Goal: Task Accomplishment & Management: Manage account settings

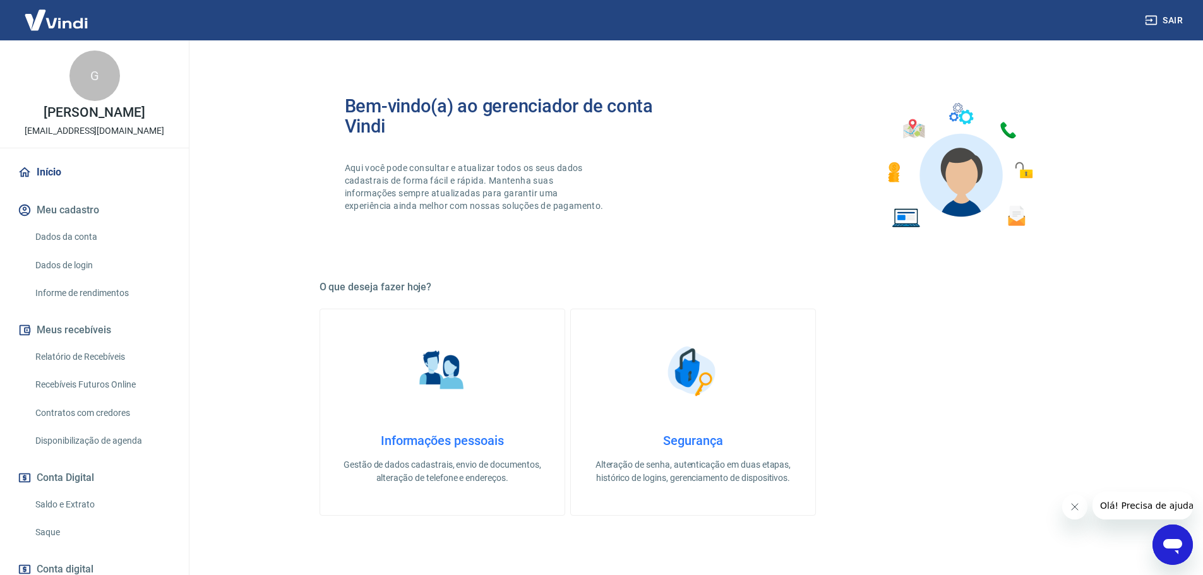
drag, startPoint x: 100, startPoint y: 384, endPoint x: 78, endPoint y: 411, distance: 35.0
drag, startPoint x: 78, startPoint y: 411, endPoint x: 287, endPoint y: 280, distance: 246.4
click at [304, 286] on div "Bem-vindo(a) ao gerenciador de conta Vindi Aqui você pode consultar e atualizar…" at bounding box center [693, 485] width 778 height 890
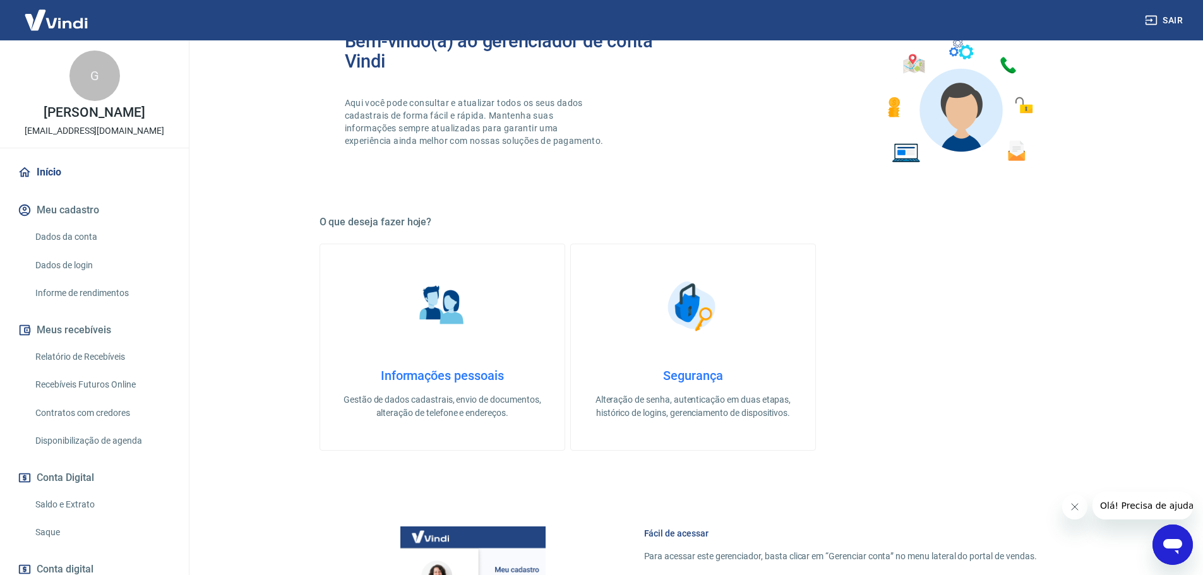
scroll to position [189, 0]
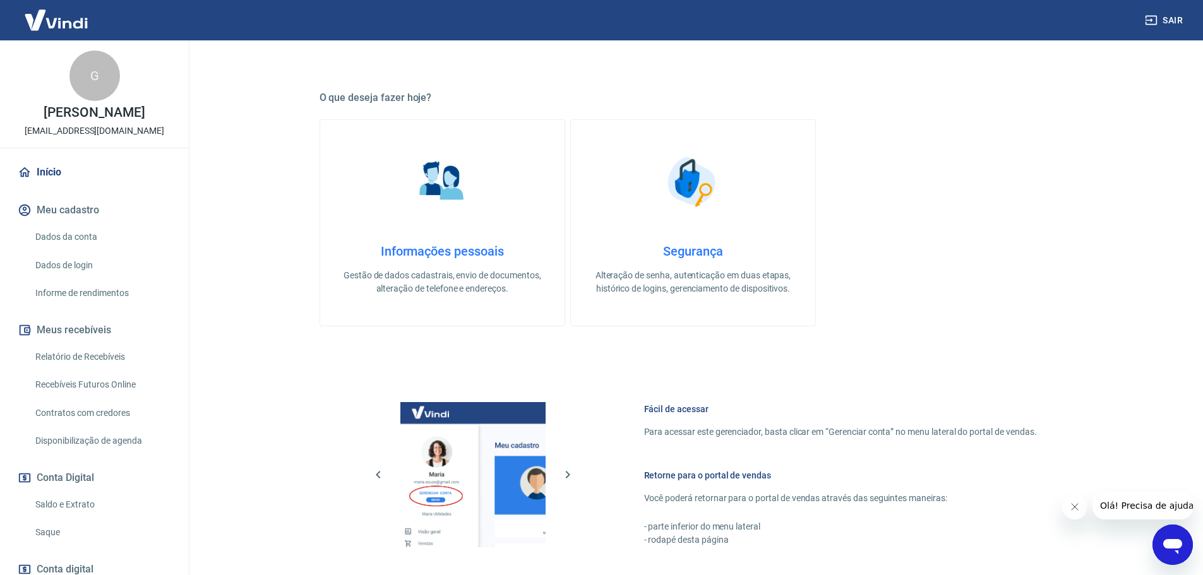
click at [49, 532] on link "Saque" at bounding box center [101, 533] width 143 height 26
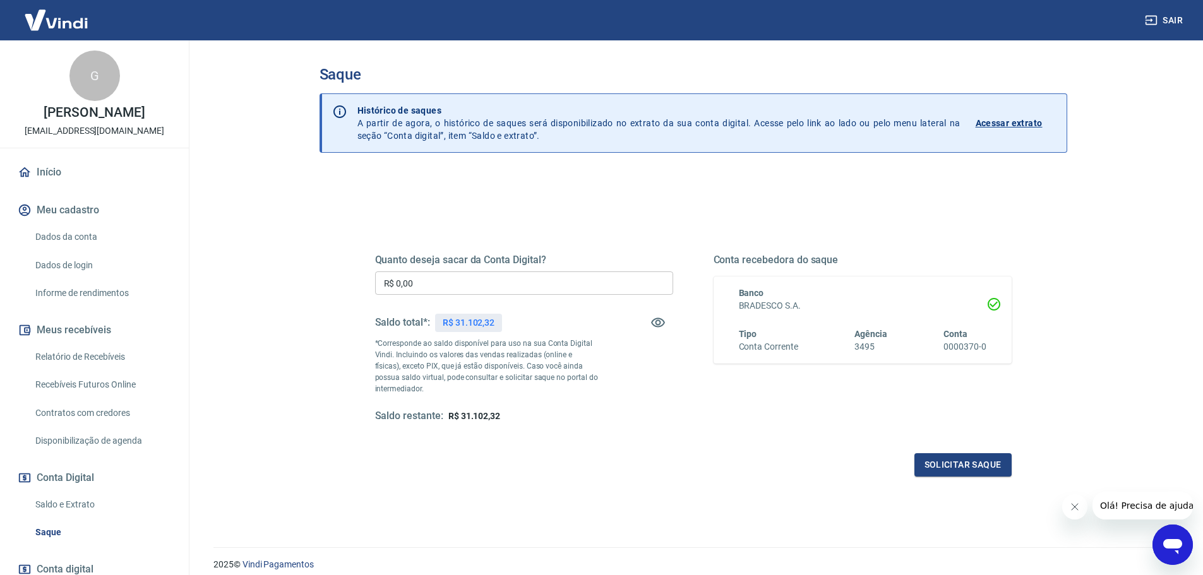
click at [275, 266] on main "Saque Histórico de saques A partir de agora, o histórico de saques será disponi…" at bounding box center [693, 307] width 1020 height 535
click at [86, 355] on link "Relatório de Recebíveis" at bounding box center [101, 357] width 143 height 26
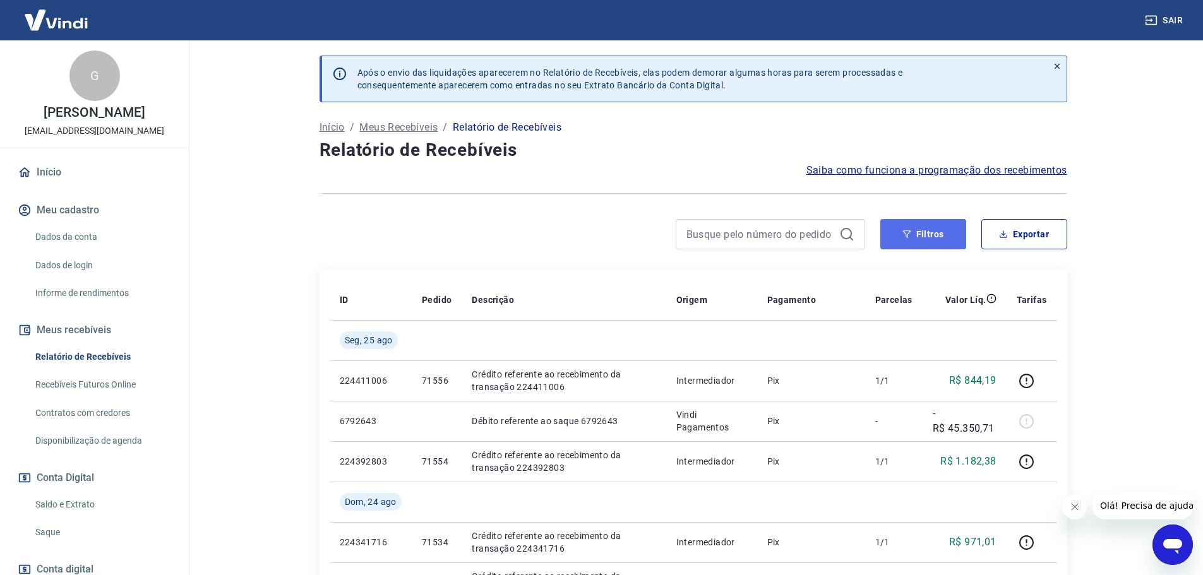
click at [926, 240] on button "Filtros" at bounding box center [923, 234] width 86 height 30
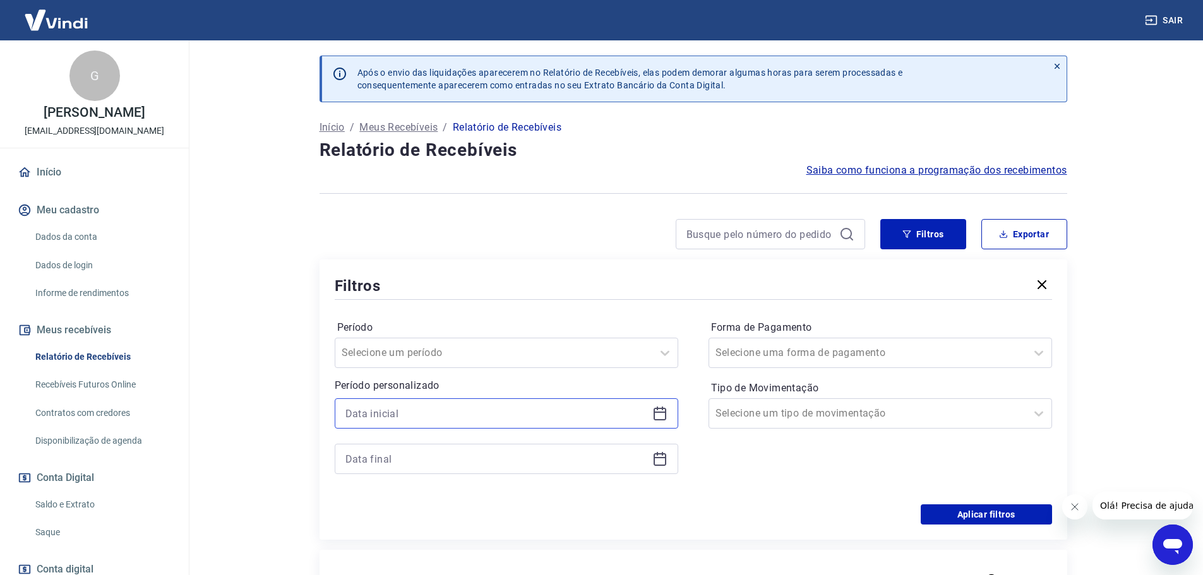
click at [346, 407] on input at bounding box center [496, 413] width 302 height 19
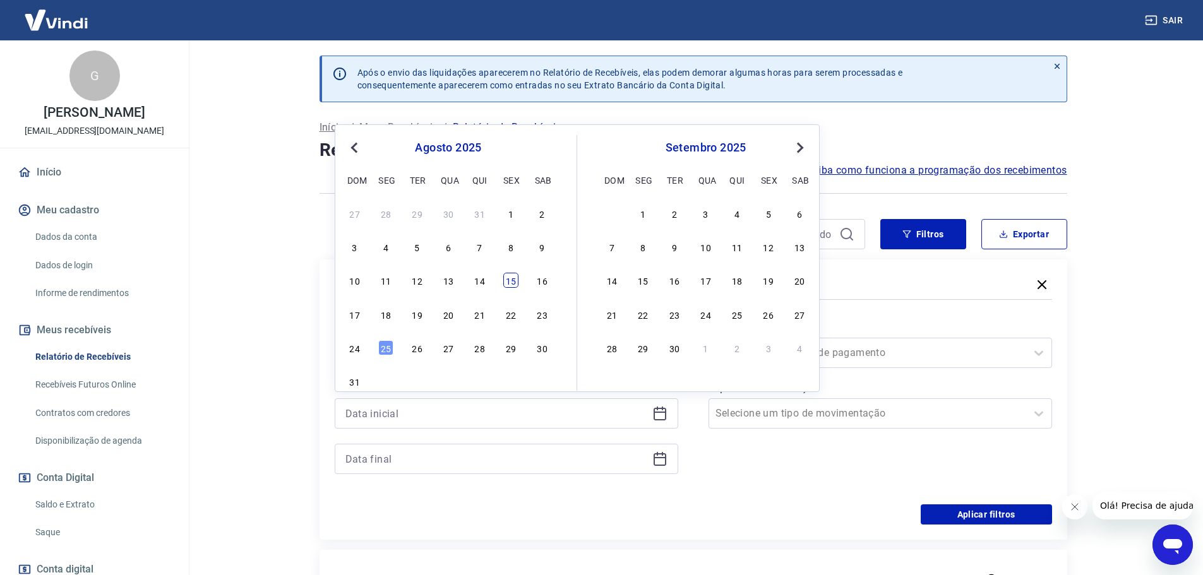
click at [507, 283] on div "15" at bounding box center [510, 280] width 15 height 15
type input "[DATE]"
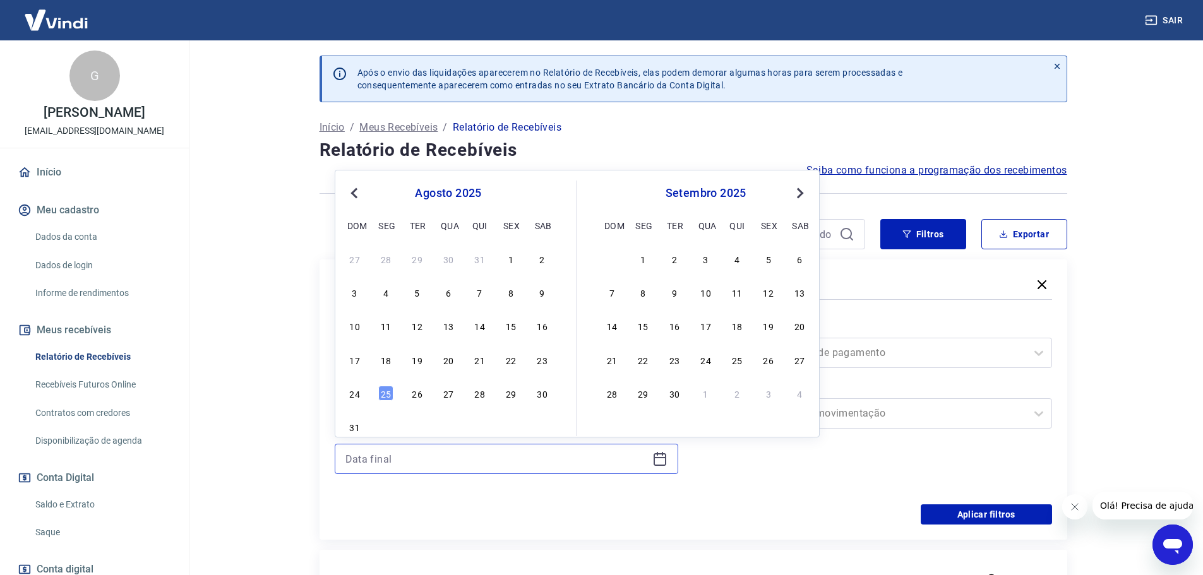
click at [422, 464] on input at bounding box center [496, 459] width 302 height 19
click at [385, 393] on div "25" at bounding box center [385, 393] width 15 height 15
type input "[DATE]"
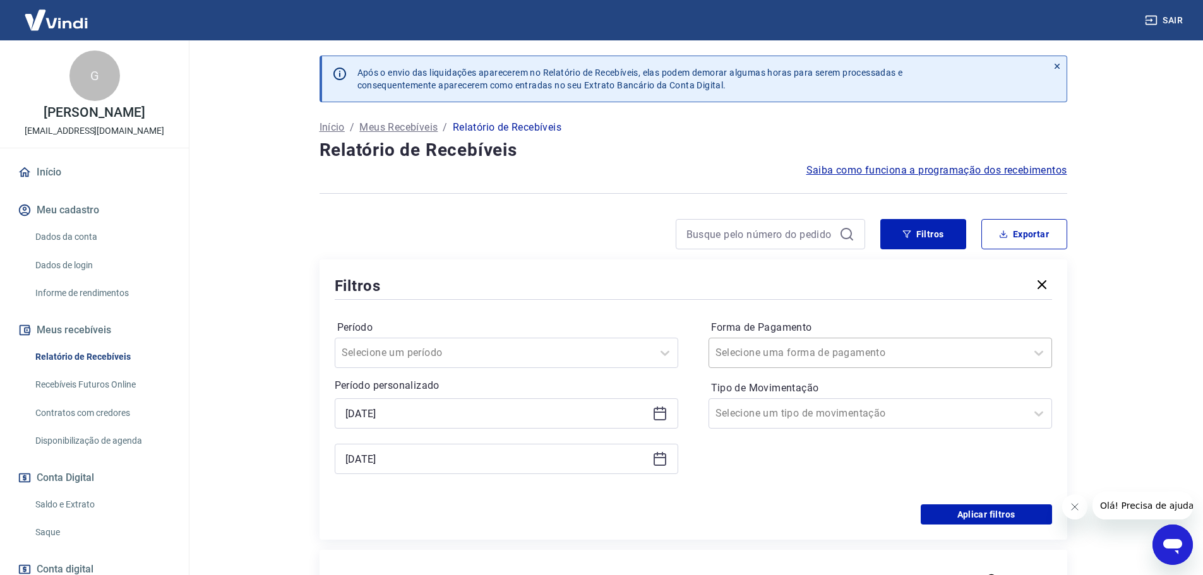
click at [729, 356] on input "Forma de Pagamento" at bounding box center [780, 352] width 128 height 15
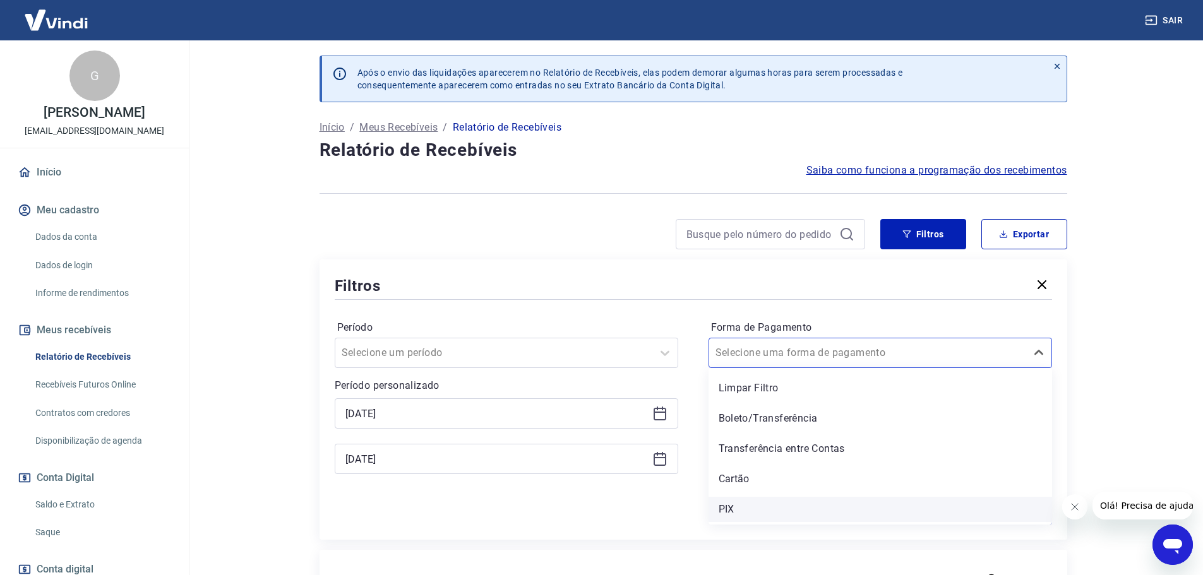
click at [745, 503] on div "PIX" at bounding box center [881, 509] width 344 height 25
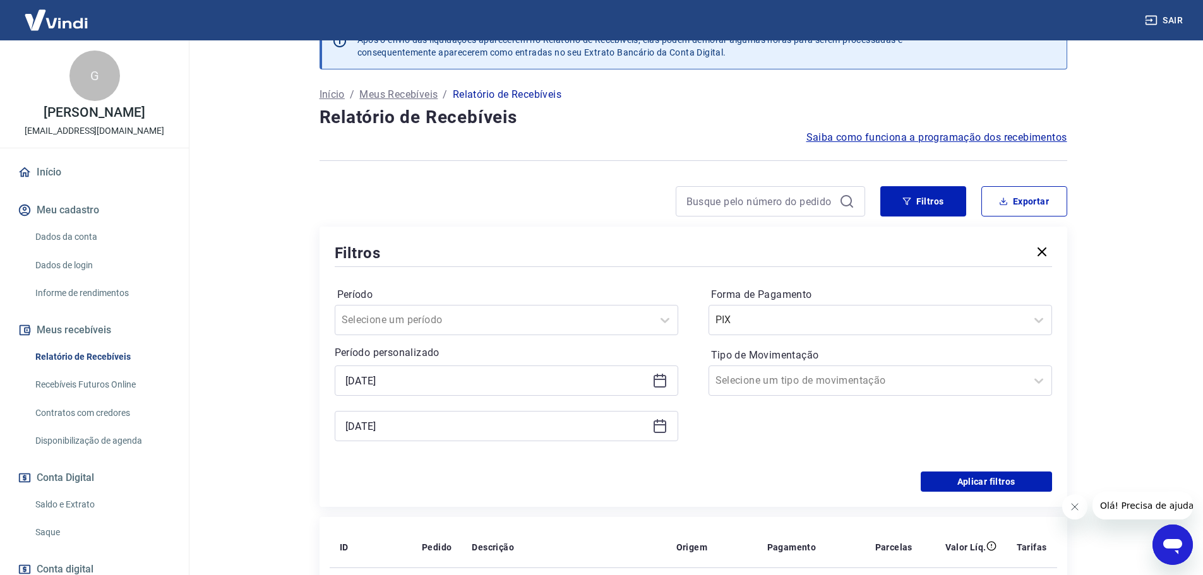
scroll to position [63, 0]
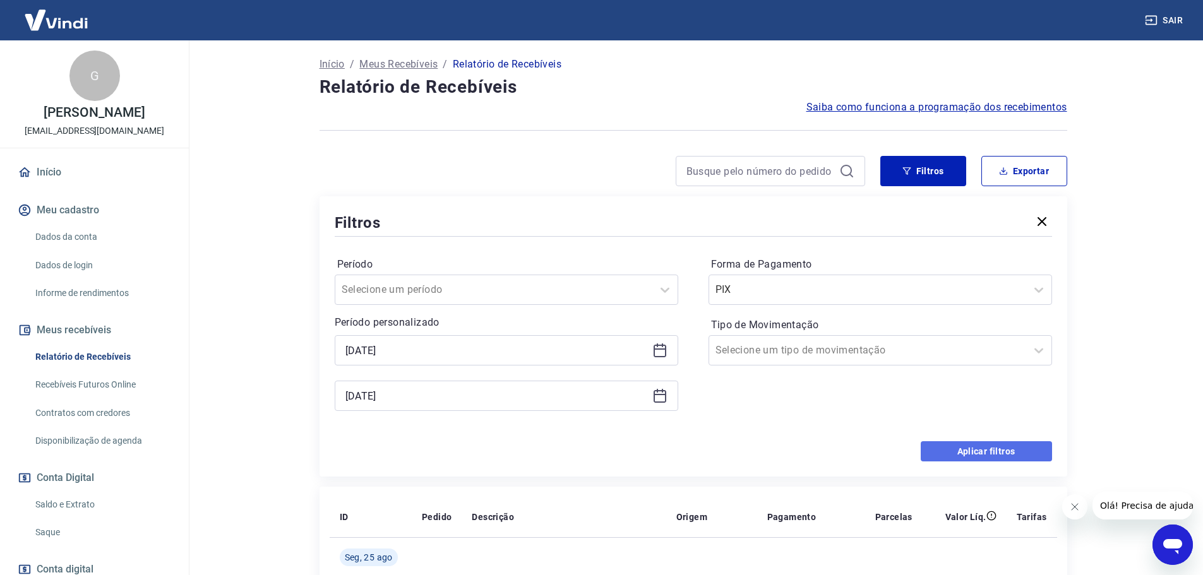
click at [973, 452] on button "Aplicar filtros" at bounding box center [986, 451] width 131 height 20
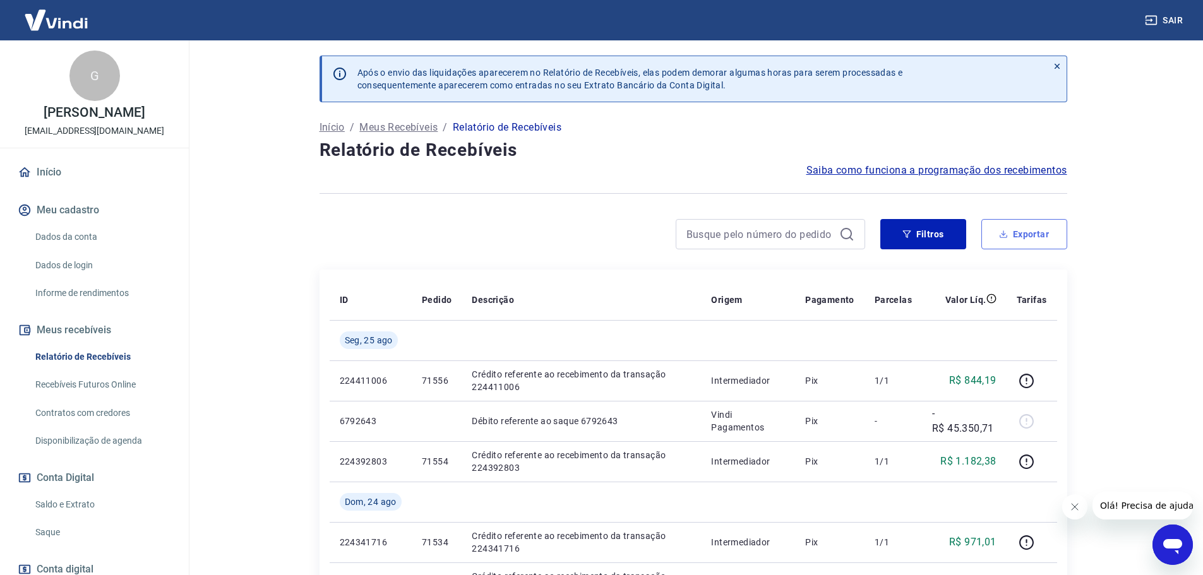
click at [1019, 232] on button "Exportar" at bounding box center [1024, 234] width 86 height 30
type input "[DATE]"
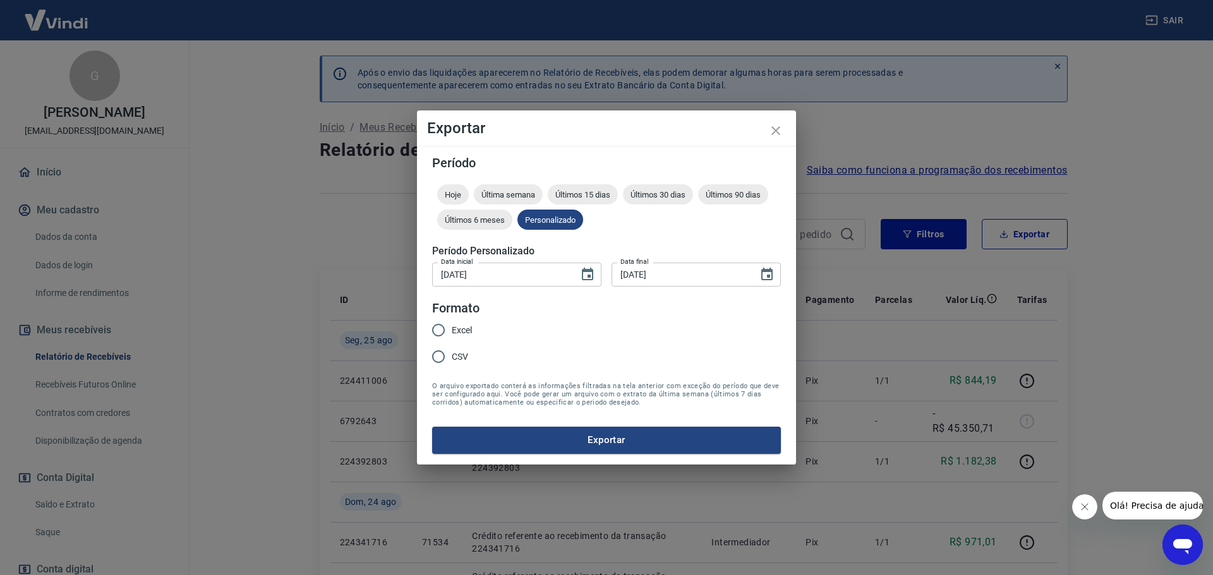
click at [463, 330] on span "Excel" at bounding box center [462, 330] width 20 height 13
click at [452, 330] on input "Excel" at bounding box center [438, 330] width 27 height 27
radio input "true"
click at [606, 422] on form "Período Hoje Última semana Últimos 15 dias Últimos 30 dias Últimos 90 dias Últi…" at bounding box center [606, 305] width 349 height 297
click at [611, 439] on button "Exportar" at bounding box center [606, 440] width 349 height 27
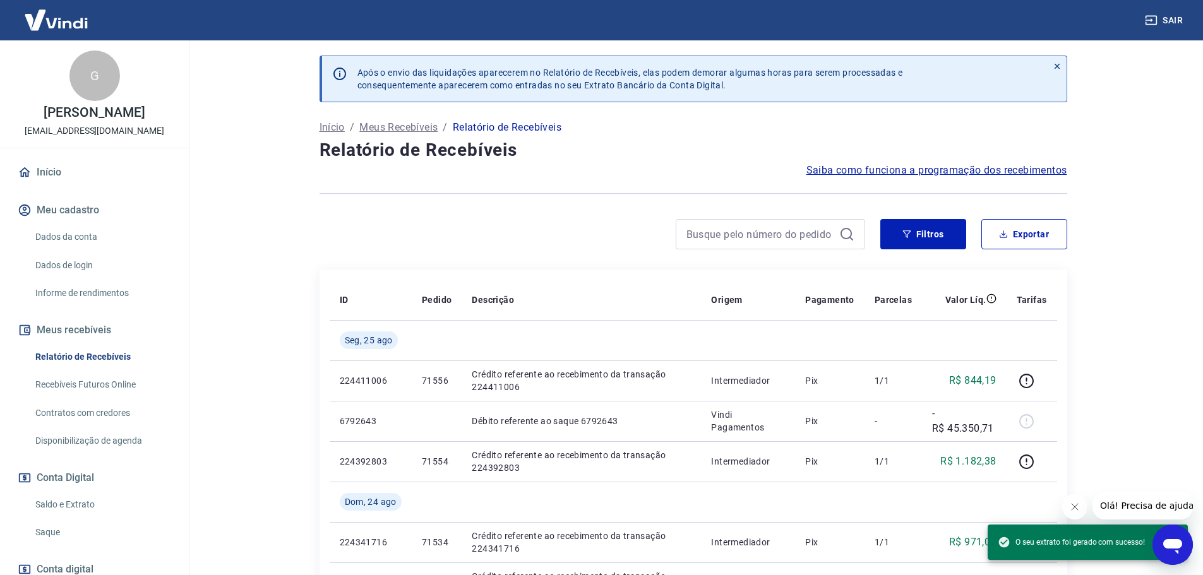
click at [541, 205] on div at bounding box center [694, 193] width 748 height 31
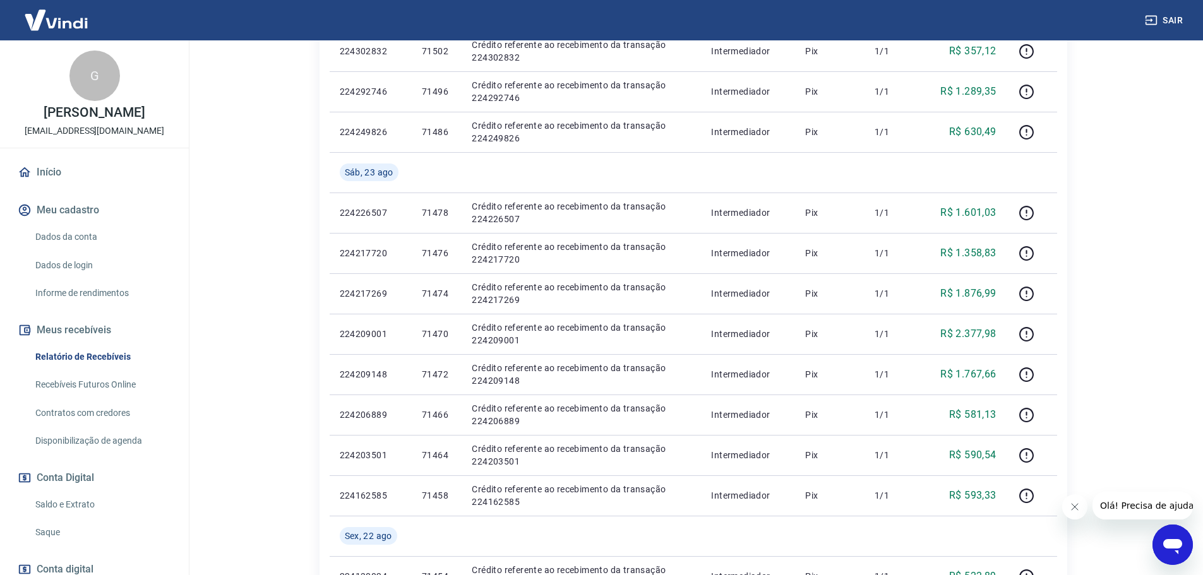
scroll to position [695, 0]
